Goal: Task Accomplishment & Management: Use online tool/utility

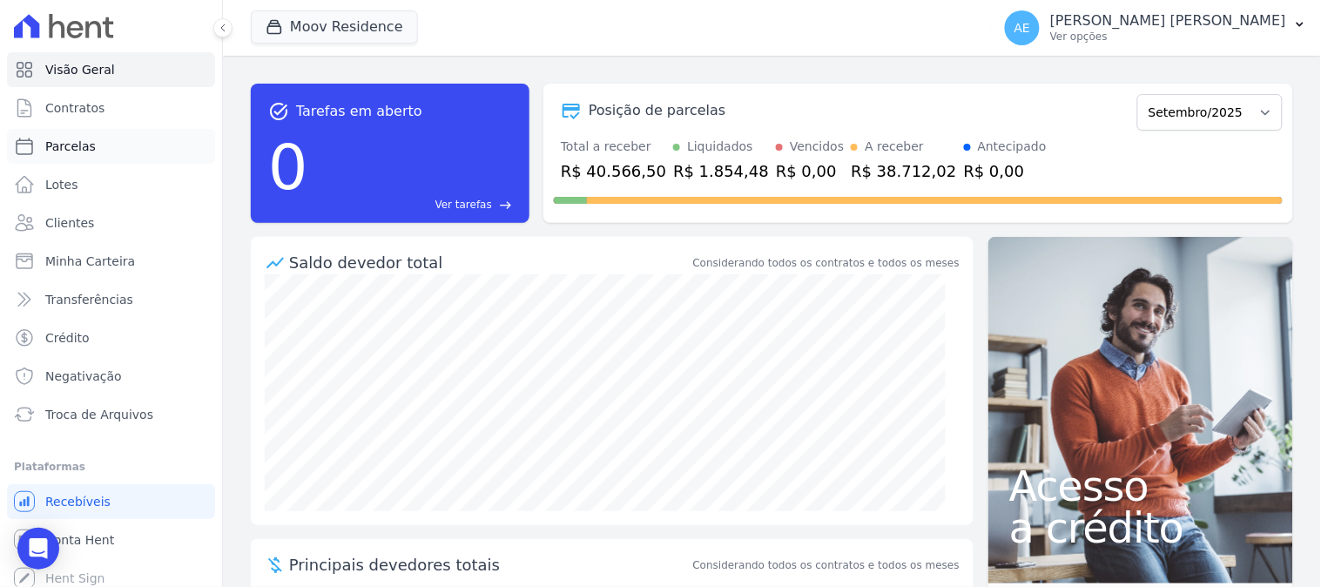
click at [63, 145] on span "Parcelas" at bounding box center [70, 146] width 51 height 17
select select
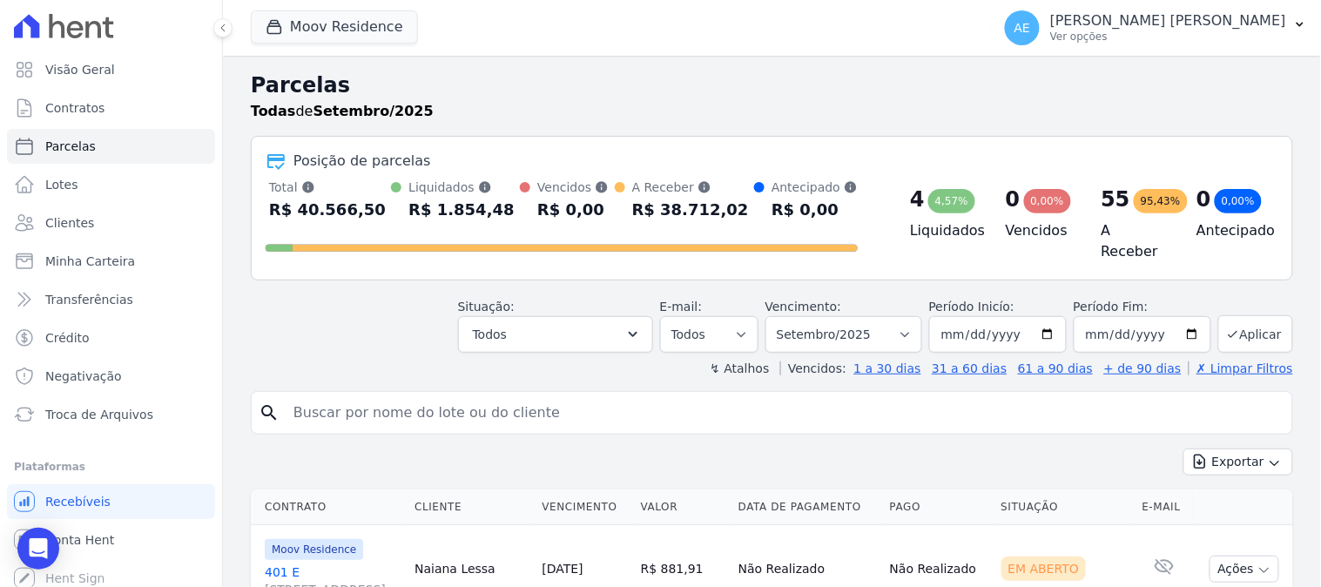
click at [429, 410] on input "search" at bounding box center [784, 412] width 1003 height 35
type input "[PERSON_NAME]"
select select
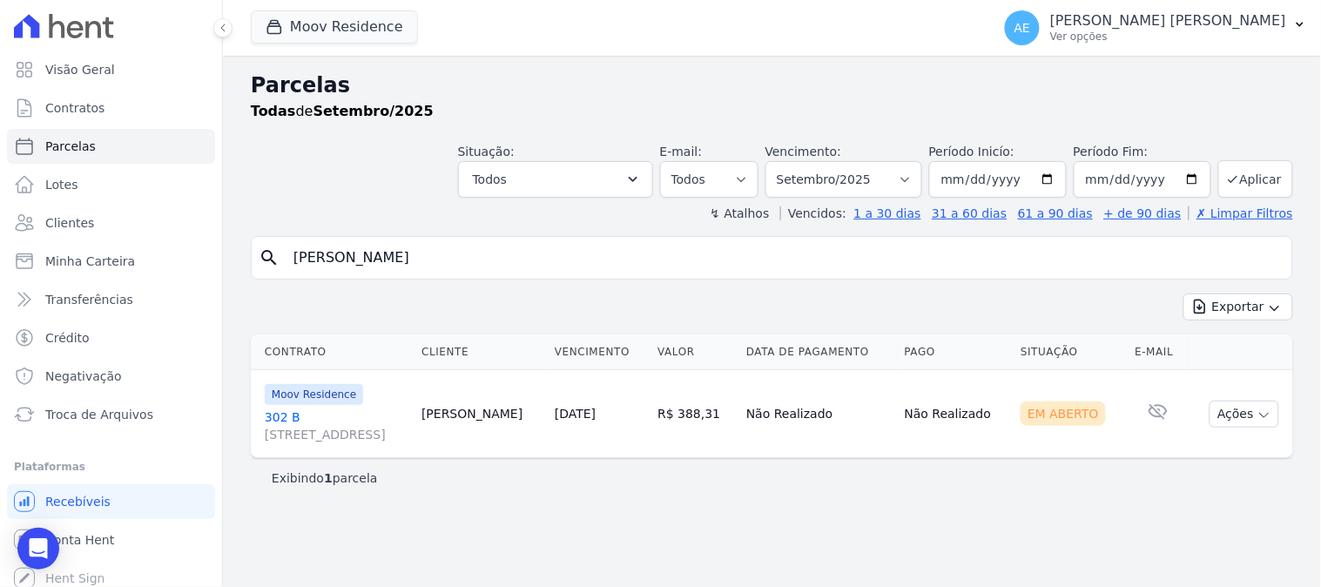
click at [270, 415] on link "[GEOGRAPHIC_DATA][STREET_ADDRESS]" at bounding box center [336, 426] width 143 height 35
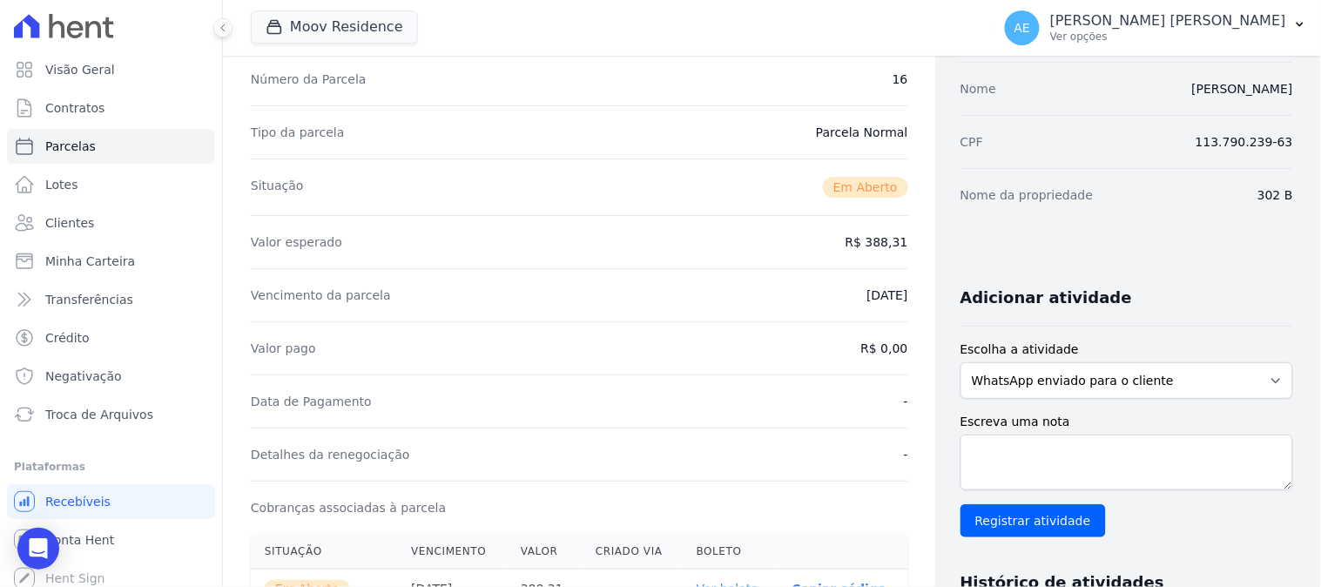
scroll to position [580, 0]
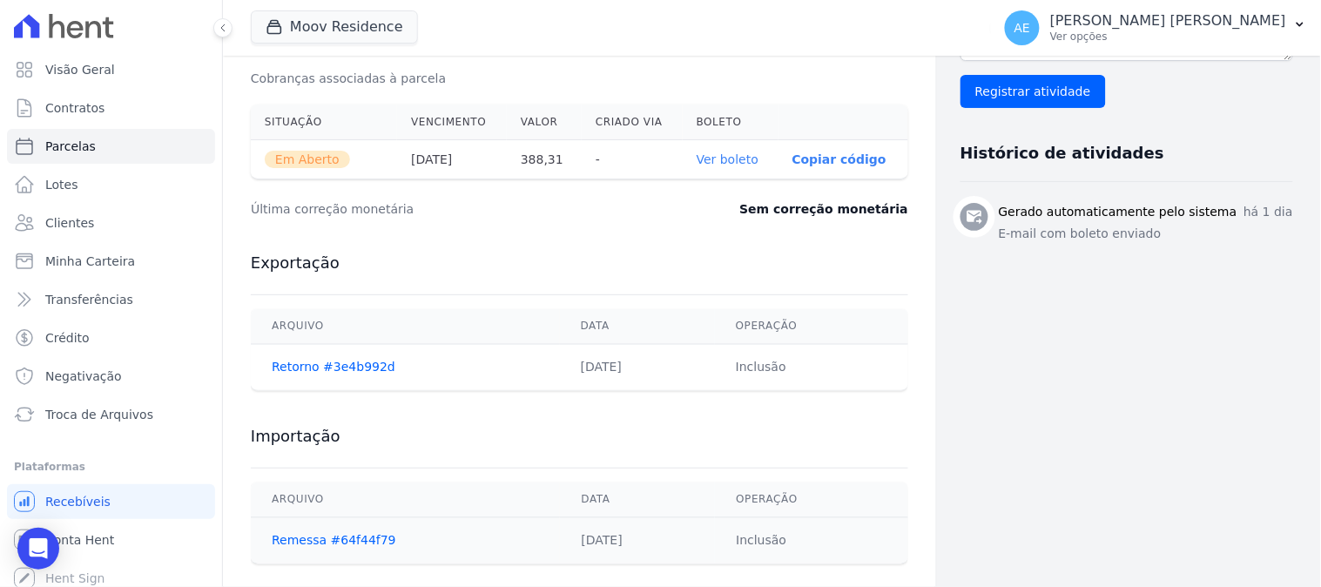
click at [719, 160] on link "Ver boleto" at bounding box center [728, 159] width 62 height 14
click at [305, 33] on button "Moov Residence" at bounding box center [334, 26] width 167 height 33
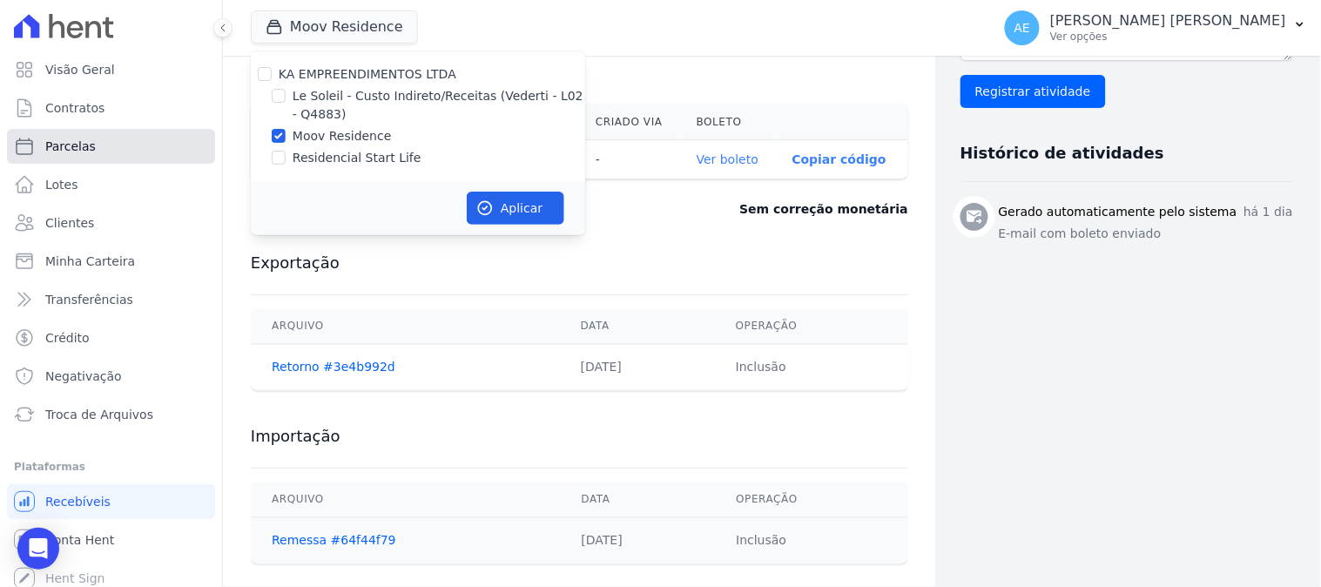
click at [76, 152] on span "Parcelas" at bounding box center [70, 146] width 51 height 17
select select
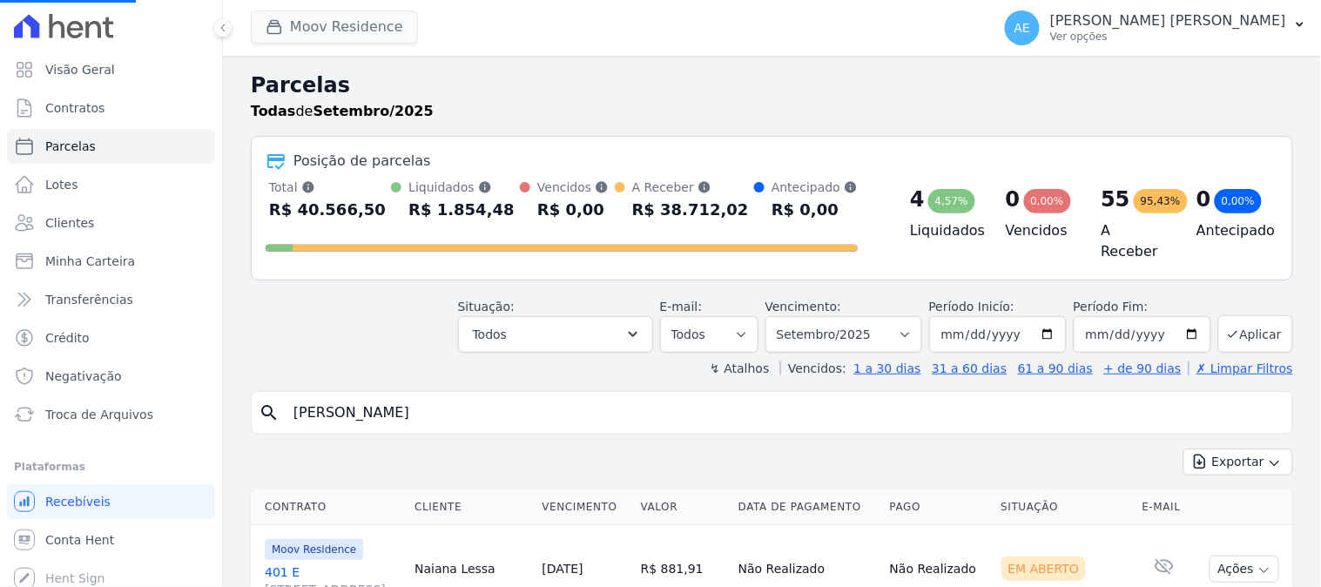
select select
click at [307, 27] on button "Moov Residence" at bounding box center [334, 26] width 167 height 33
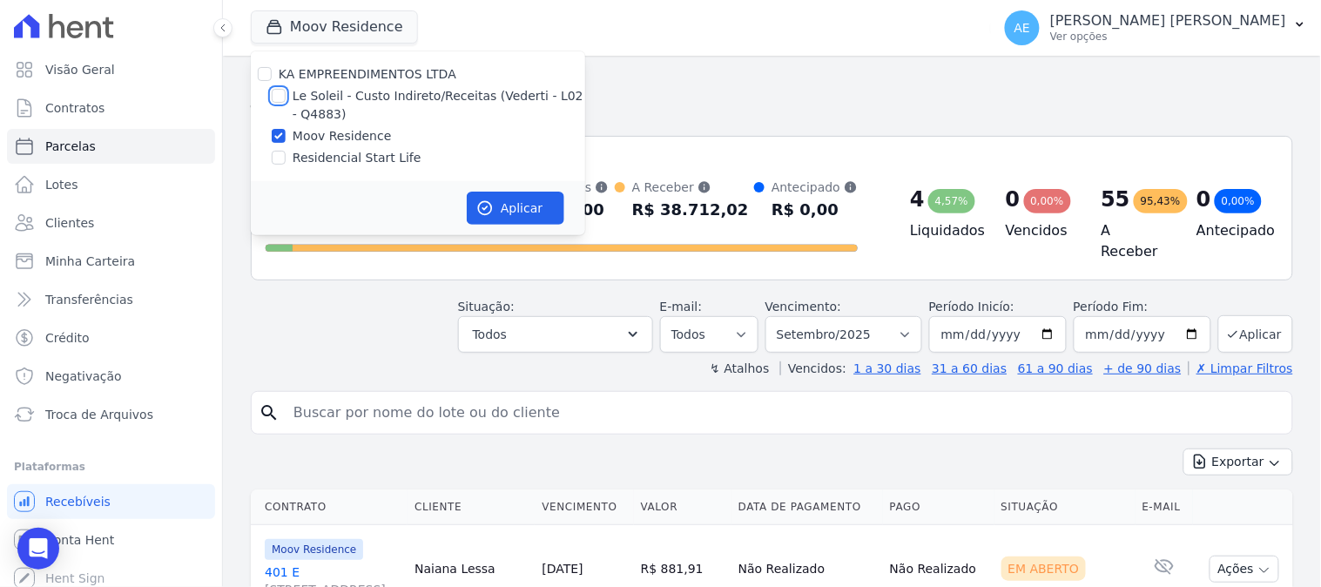
click at [277, 93] on input "Le Soleil - Custo Indireto/Receitas (Vederti - L02 - Q4883)" at bounding box center [279, 96] width 14 height 14
checkbox input "true"
click at [279, 135] on input "Moov Residence" at bounding box center [279, 136] width 14 height 14
checkbox input "false"
click at [503, 215] on button "Aplicar" at bounding box center [516, 208] width 98 height 33
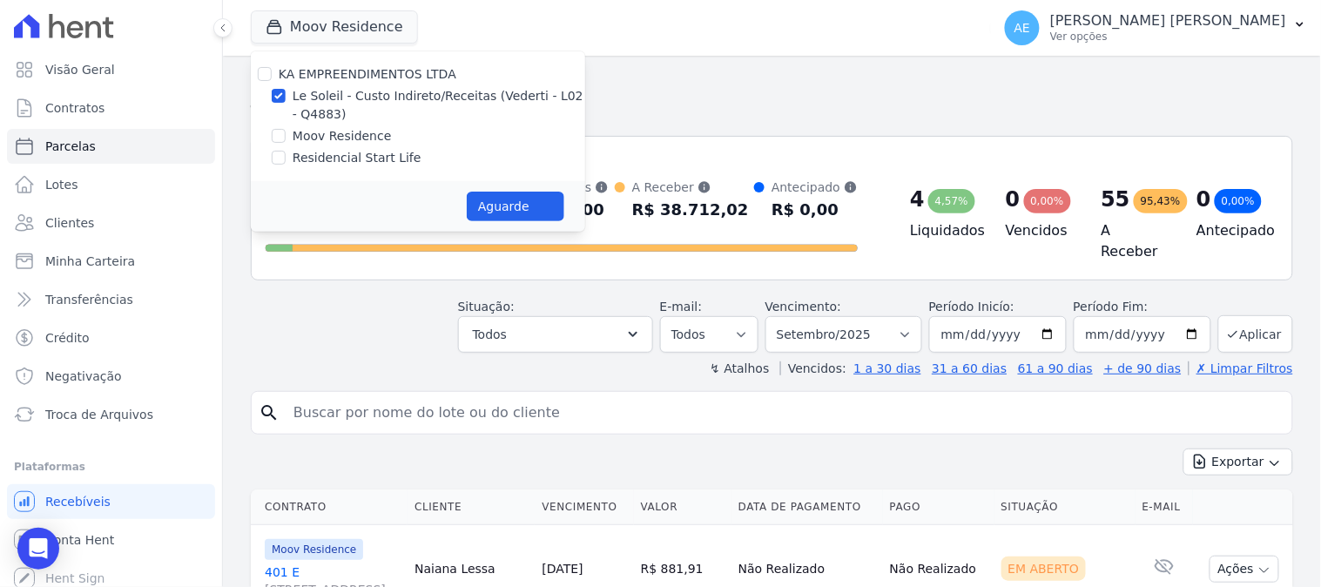
select select
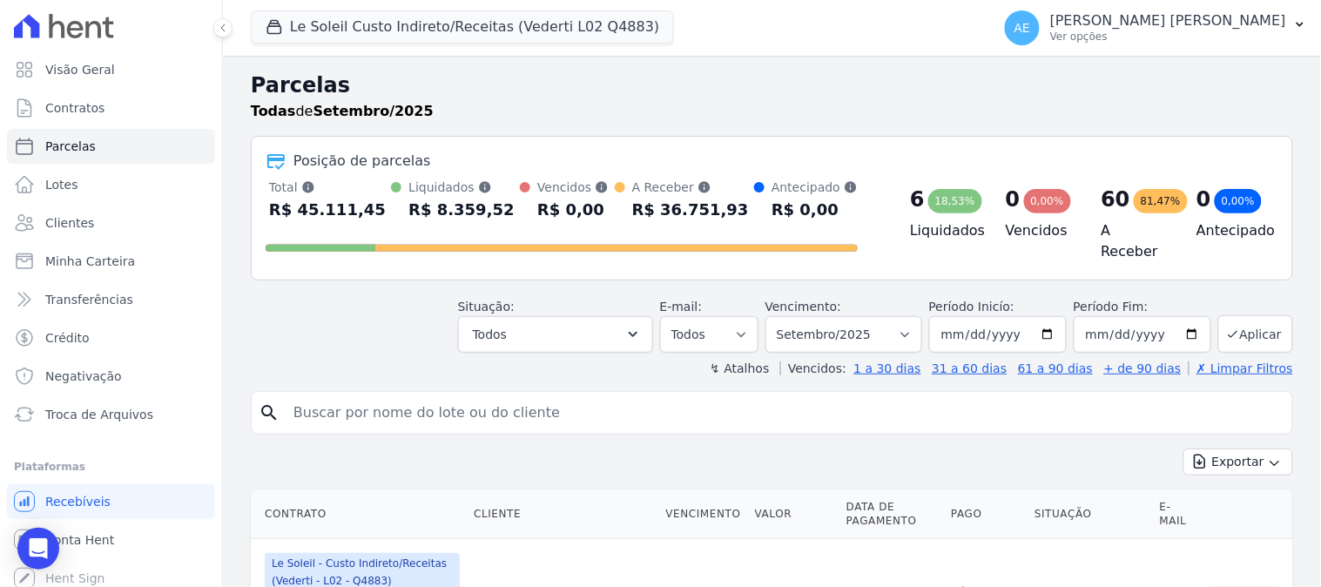
click at [484, 403] on input "search" at bounding box center [784, 412] width 1003 height 35
type input "[DEMOGRAPHIC_DATA]"
select select
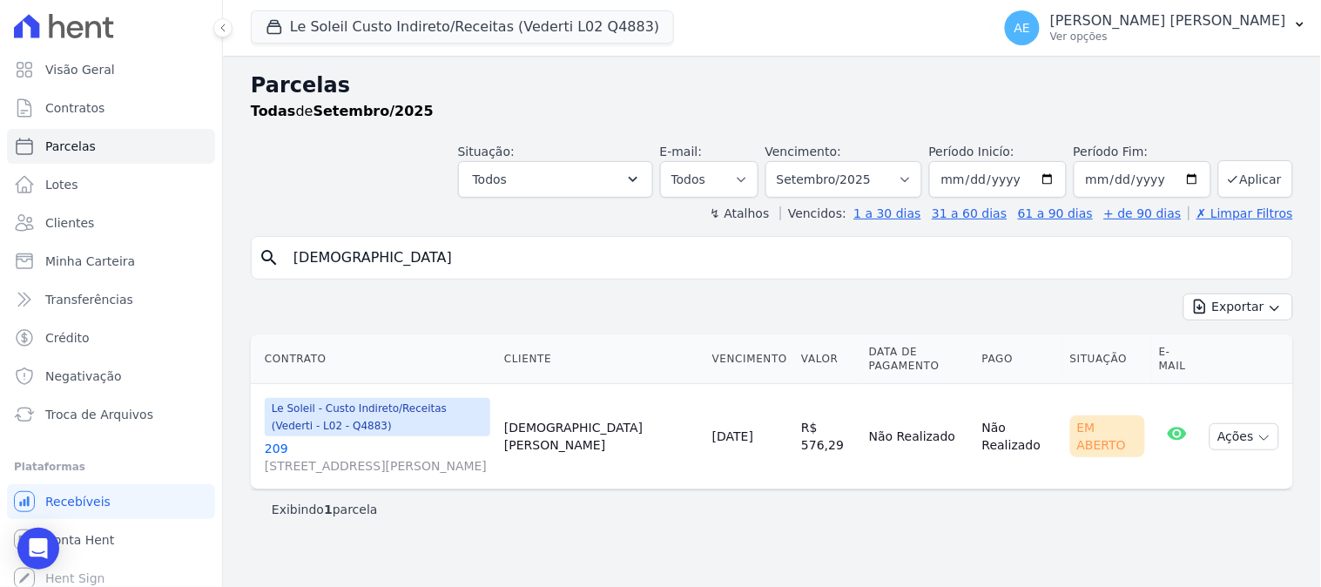
click at [271, 440] on link "[GEOGRAPHIC_DATA][STREET_ADDRESS][PERSON_NAME], Autódromo" at bounding box center [378, 457] width 226 height 35
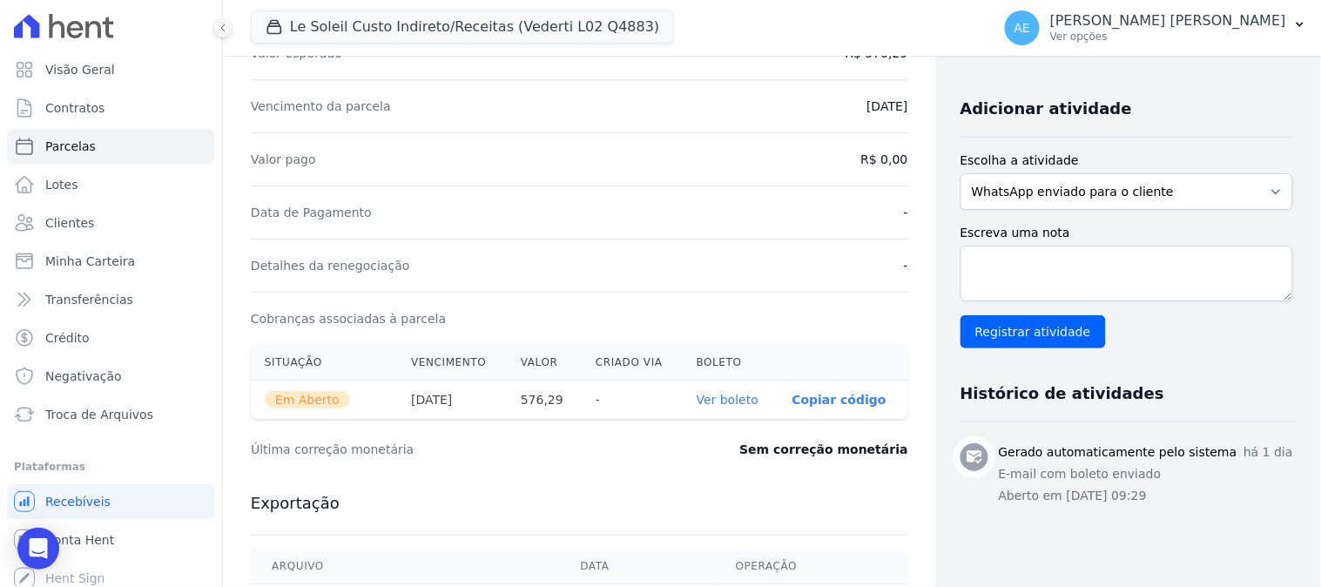
scroll to position [387, 0]
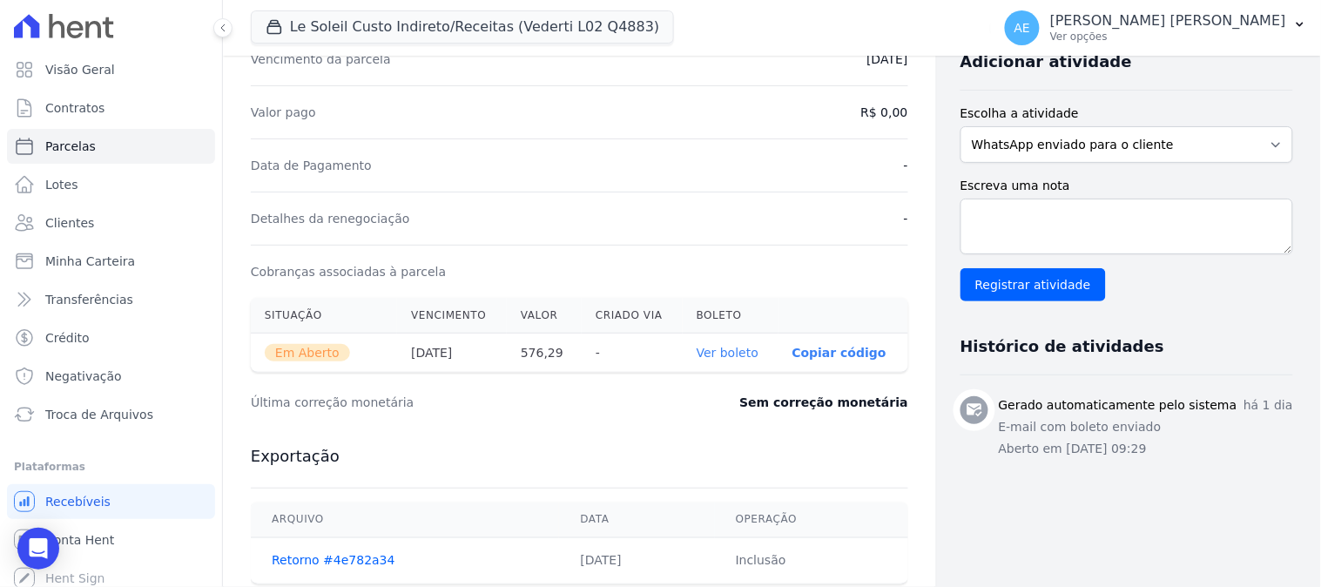
click at [707, 354] on link "Ver boleto" at bounding box center [728, 353] width 62 height 14
